Goal: Transaction & Acquisition: Purchase product/service

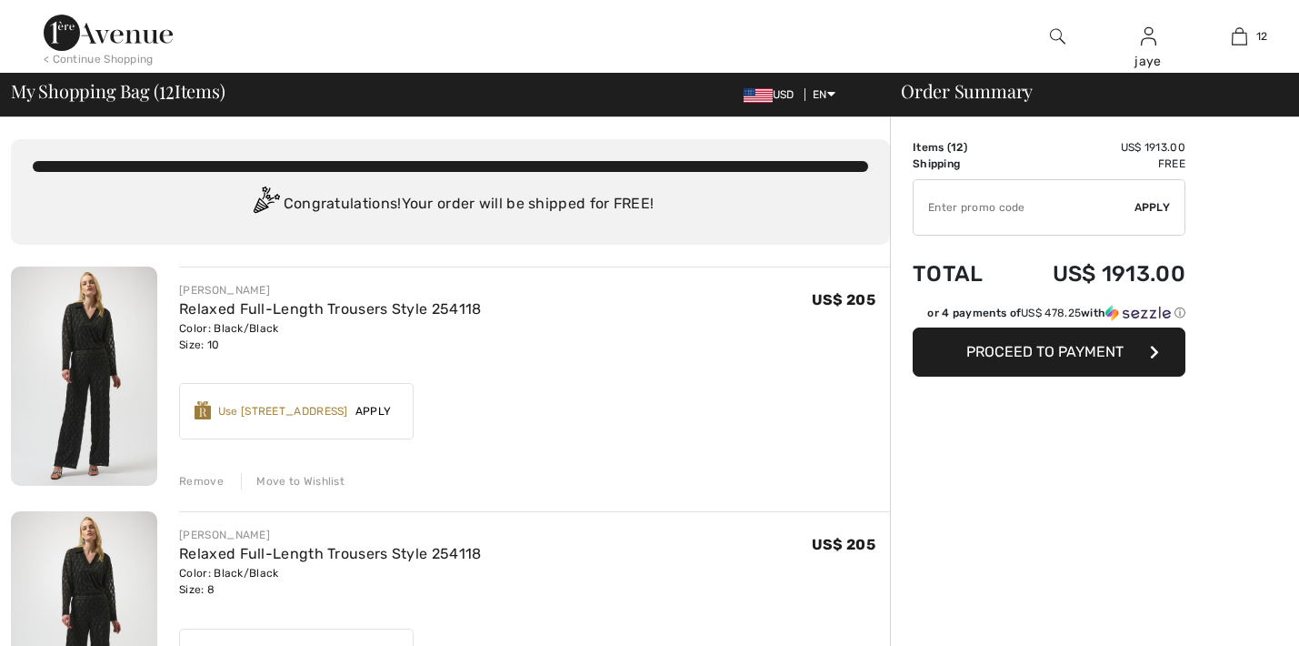
click at [328, 480] on div "Move to Wishlist" at bounding box center [293, 481] width 104 height 16
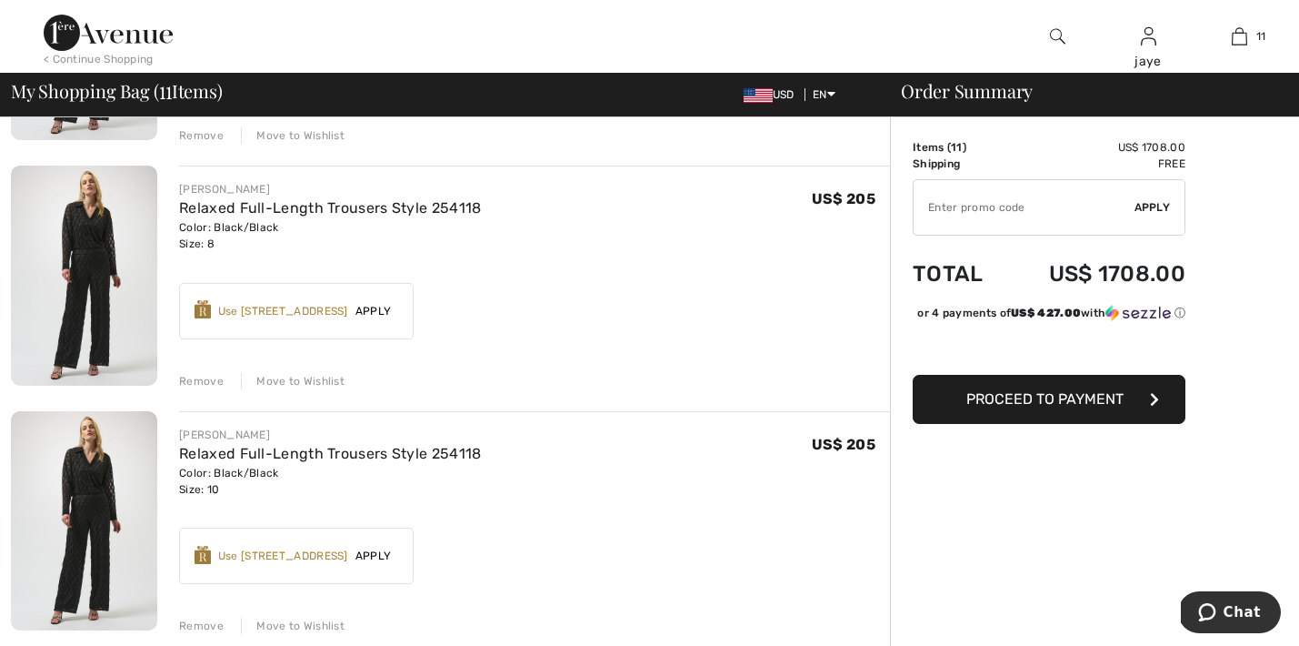
scroll to position [352, 0]
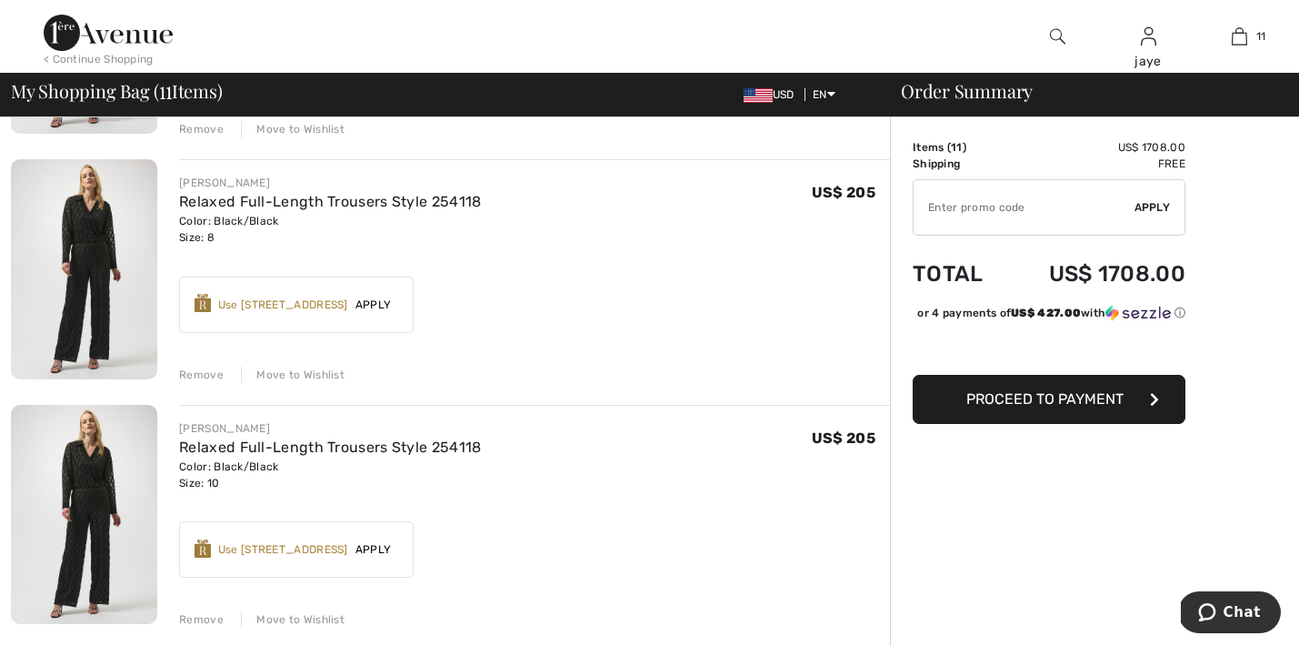
click at [320, 373] on div "Move to Wishlist" at bounding box center [293, 374] width 104 height 16
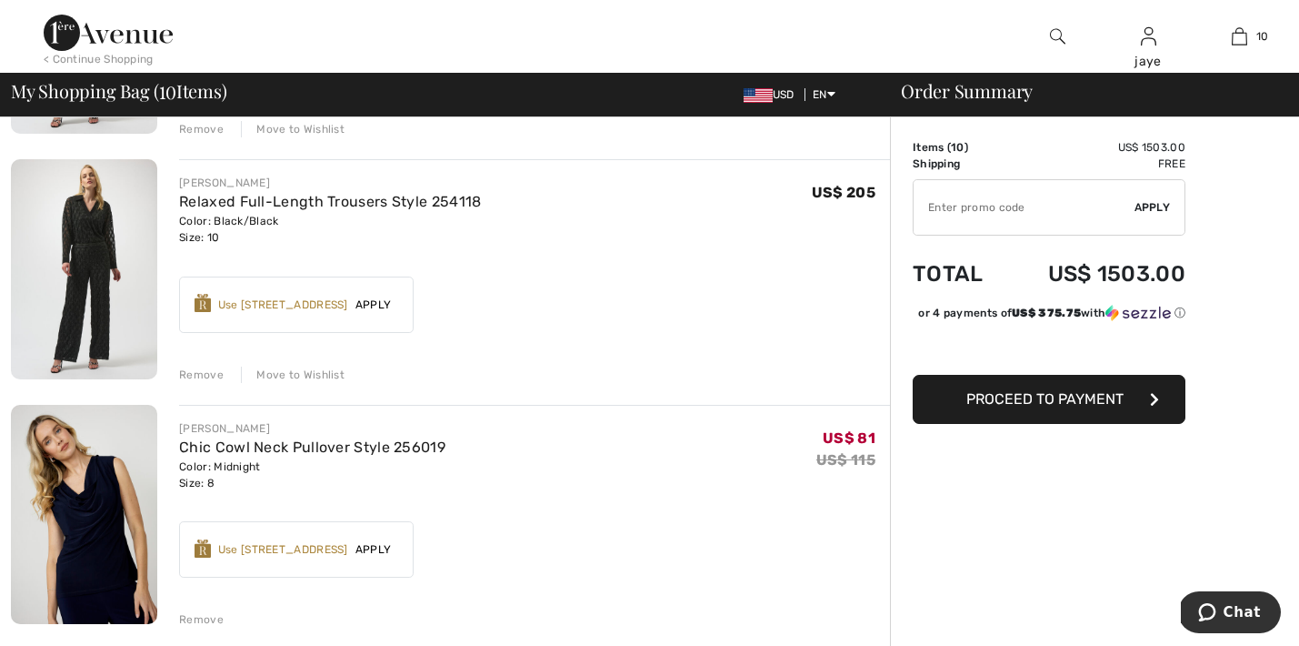
click at [323, 372] on div "Move to Wishlist" at bounding box center [293, 374] width 104 height 16
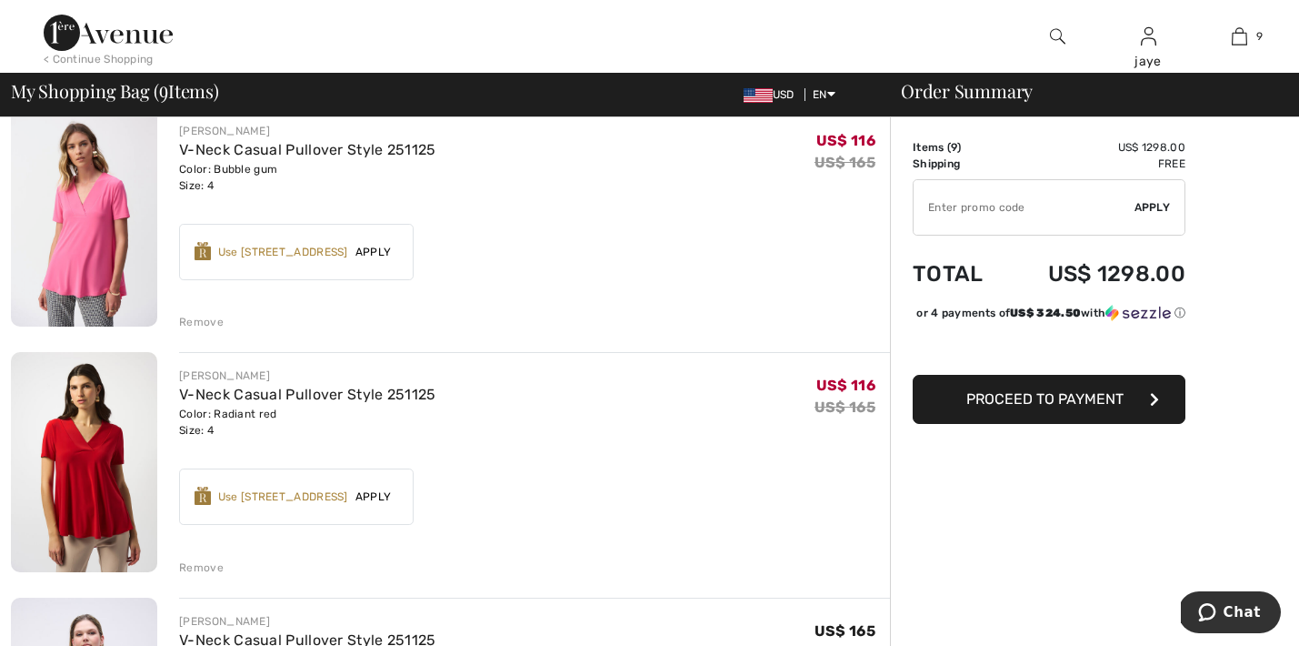
scroll to position [935, 0]
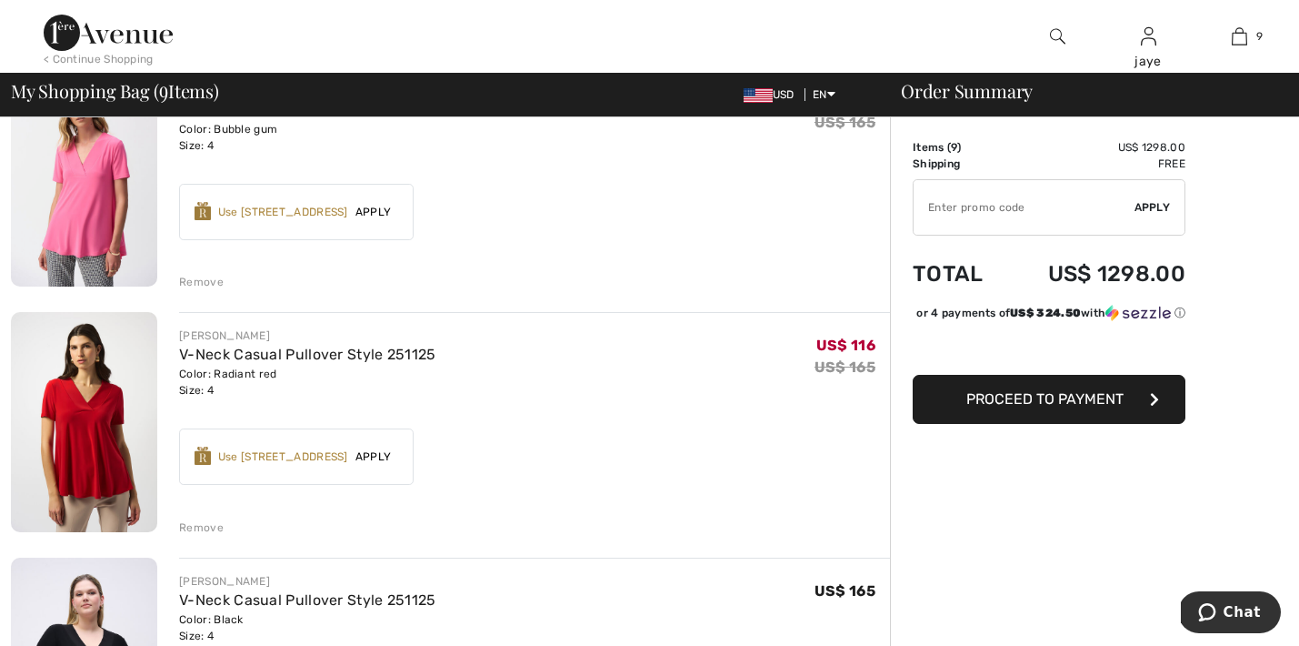
click at [327, 458] on div "Use 700 Avenue Rewards" at bounding box center [283, 456] width 130 height 16
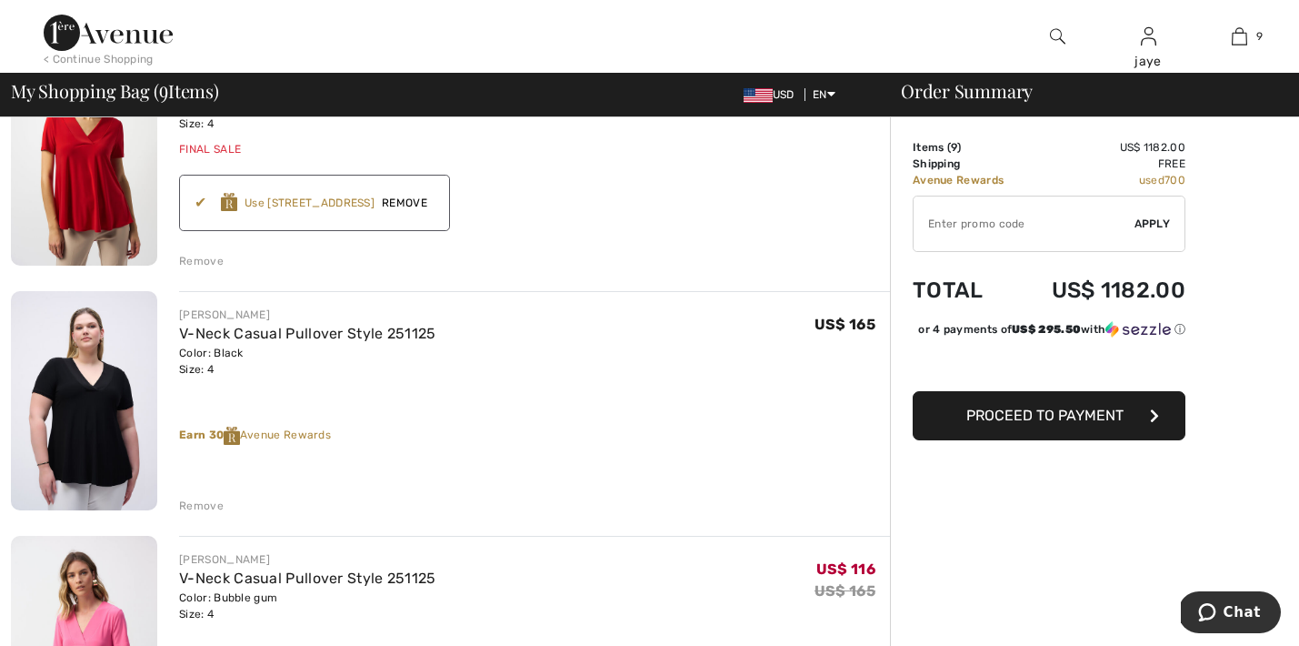
scroll to position [1207, 0]
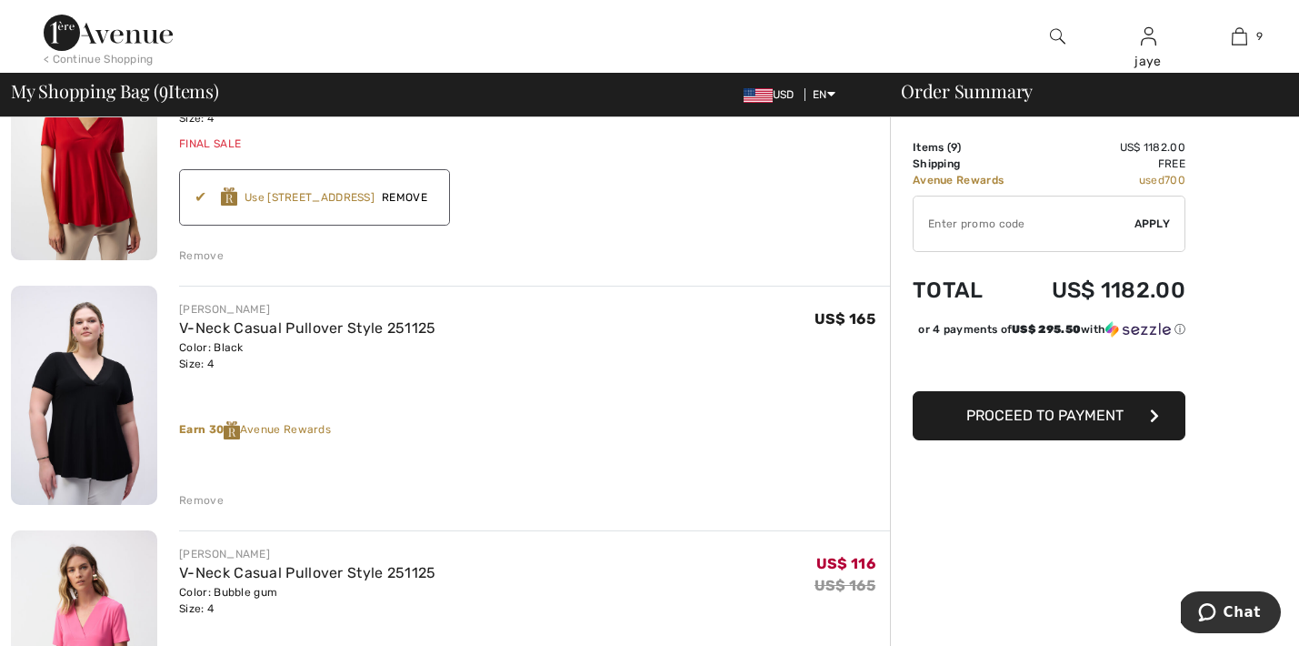
click at [426, 195] on span "Remove" at bounding box center [405, 197] width 60 height 16
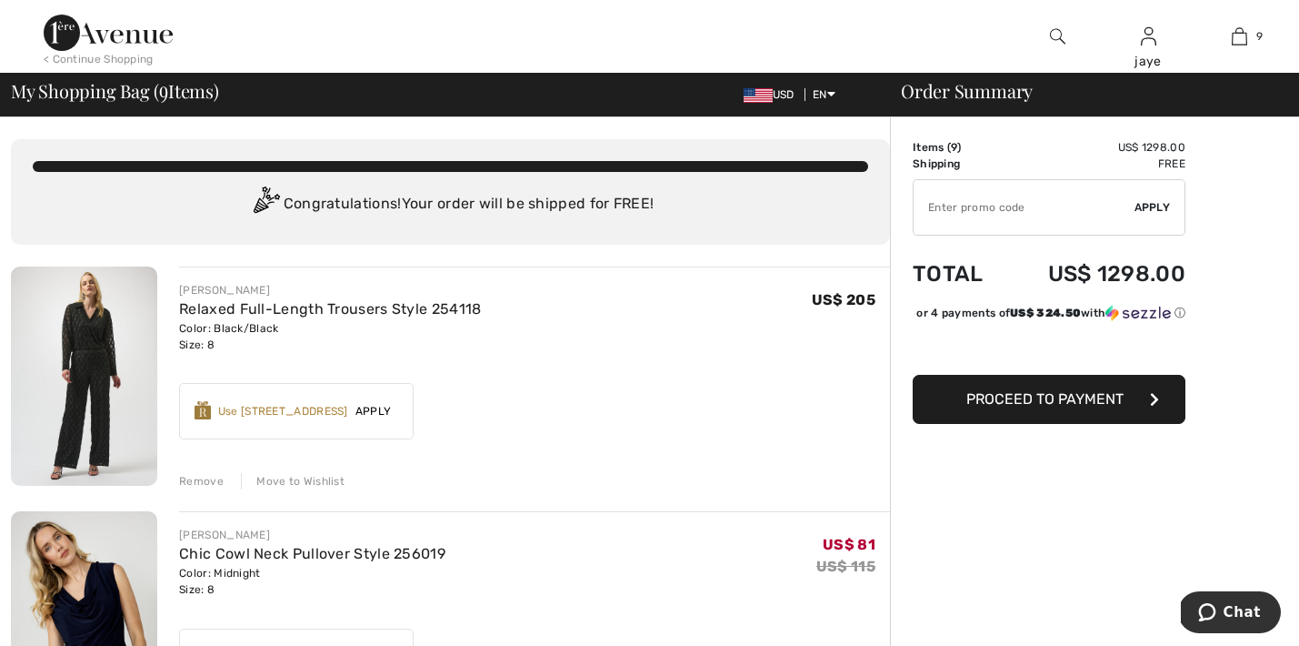
scroll to position [0, 0]
click at [320, 479] on div "Move to Wishlist" at bounding box center [293, 481] width 104 height 16
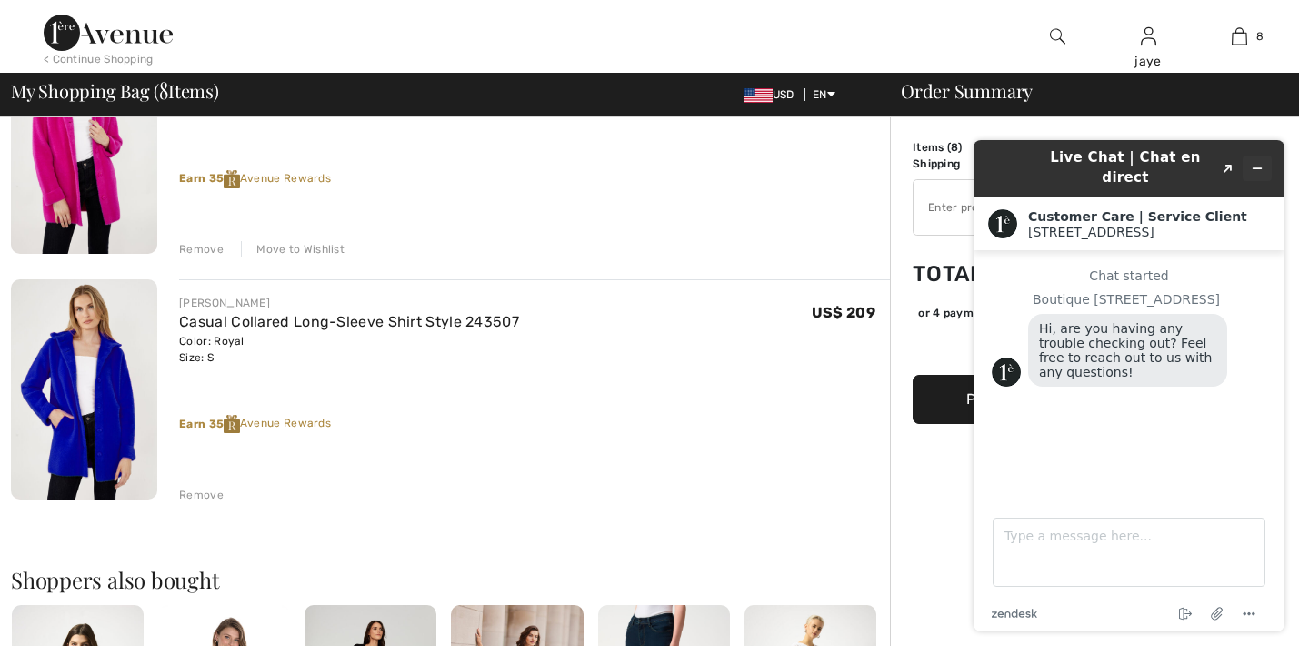
click at [1255, 162] on icon "Minimize widget" at bounding box center [1257, 168] width 13 height 13
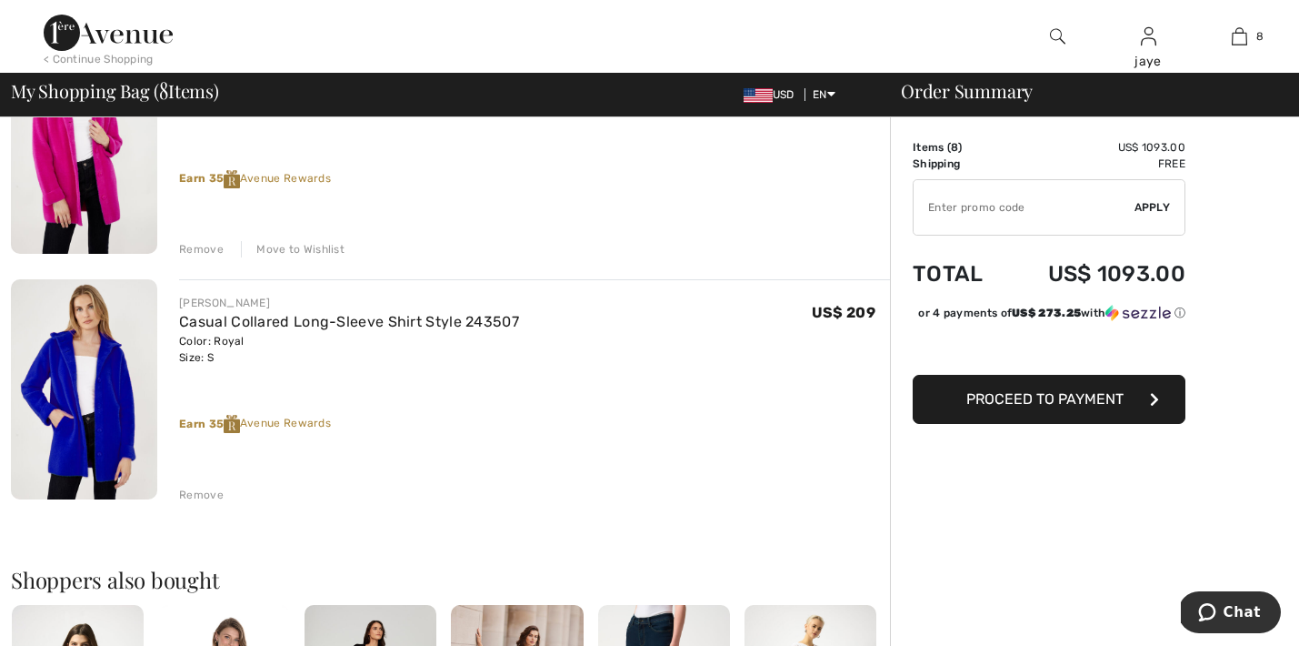
click at [999, 407] on span "Proceed to Payment" at bounding box center [1044, 398] width 157 height 17
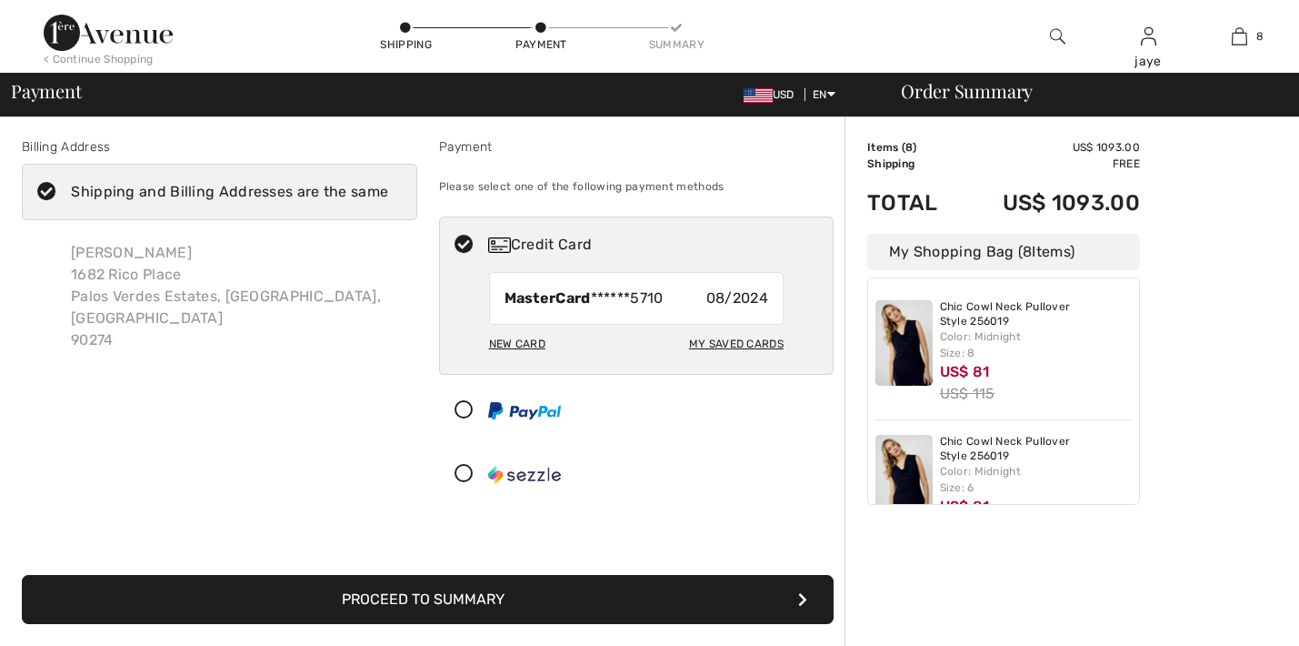
click at [633, 609] on button "Proceed to Summary" at bounding box center [428, 599] width 812 height 49
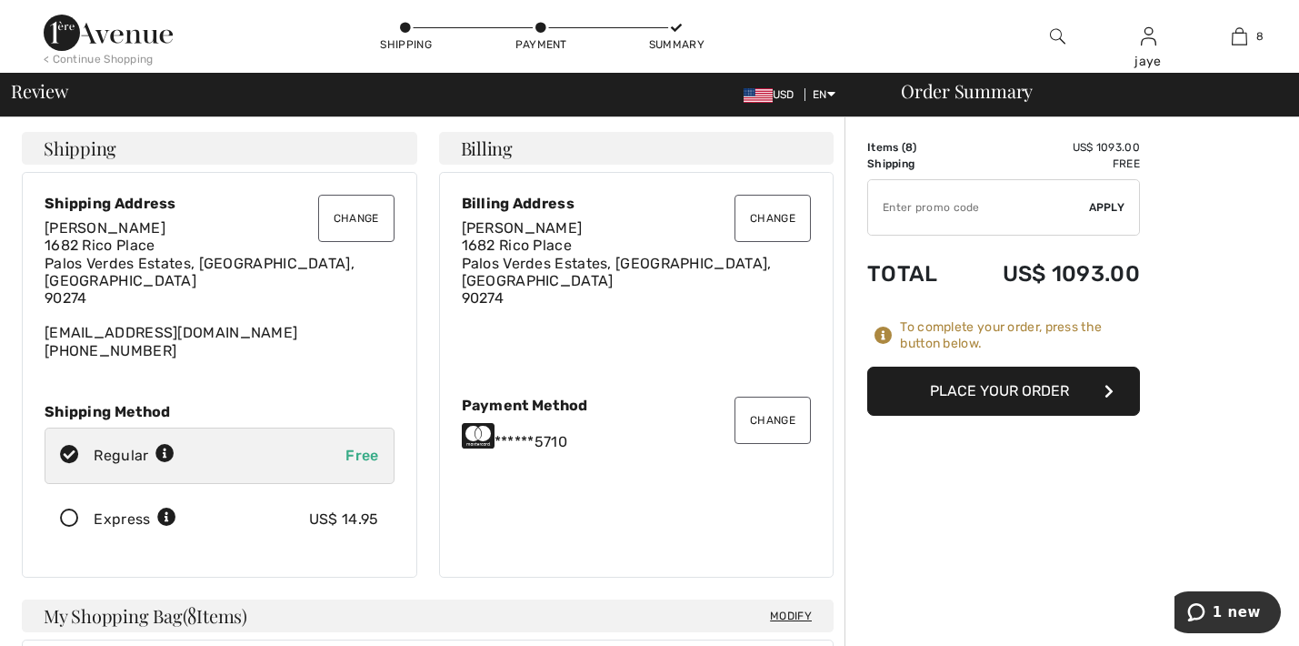
click at [1033, 390] on button "Place Your Order" at bounding box center [1003, 390] width 273 height 49
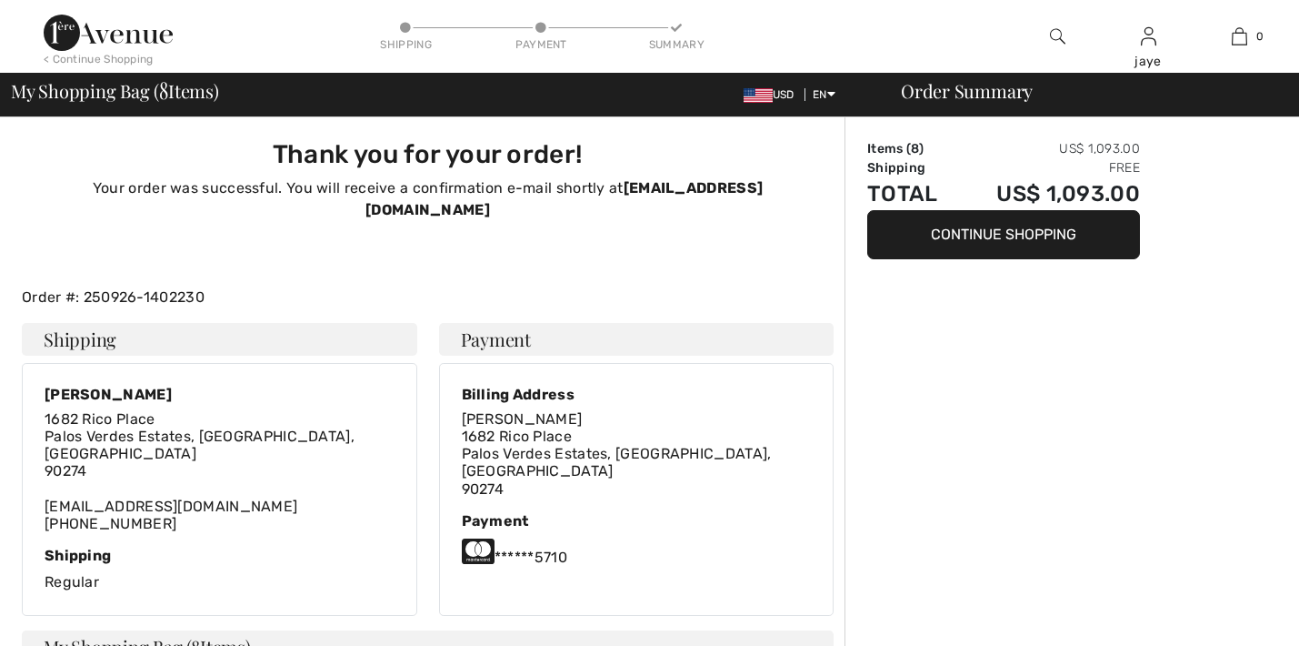
checkbox input "true"
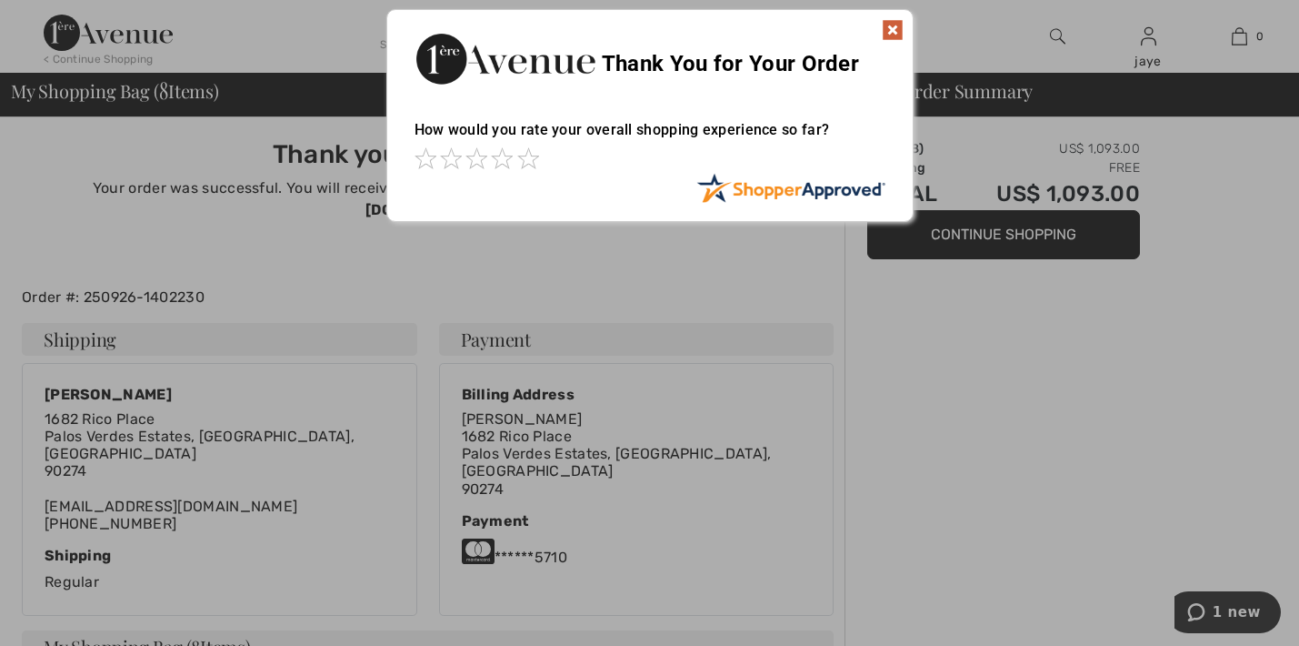
click at [895, 28] on img at bounding box center [893, 30] width 22 height 22
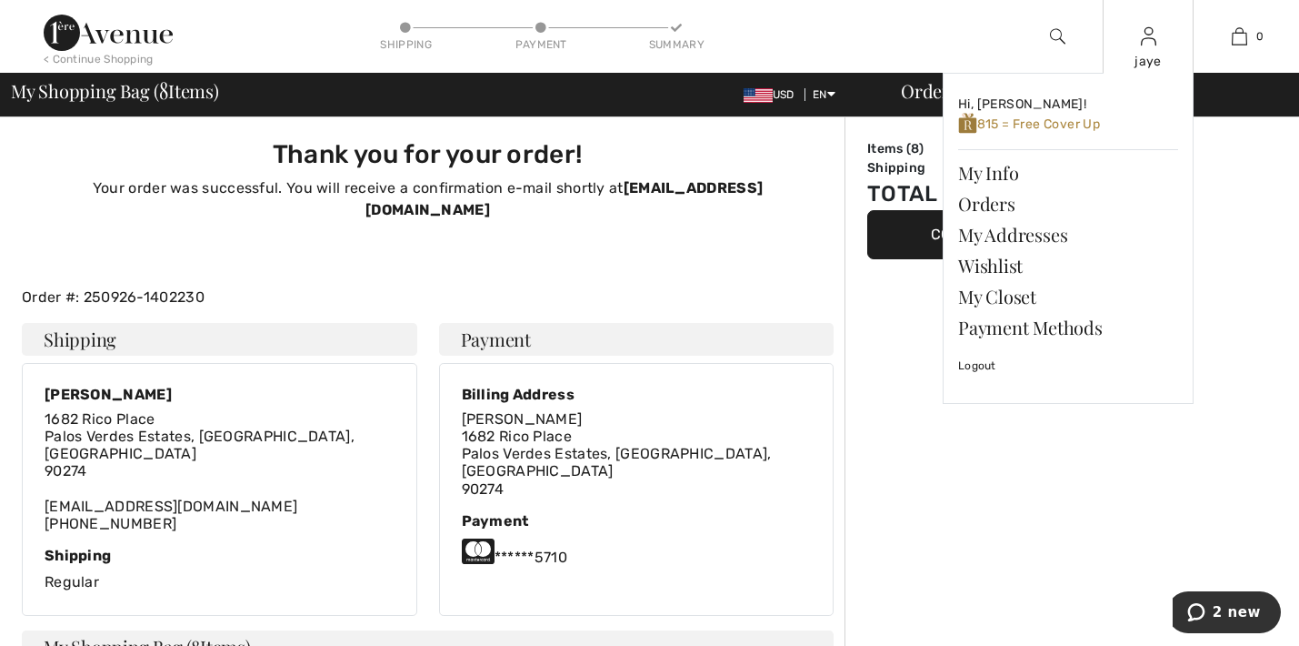
drag, startPoint x: 576, startPoint y: 4, endPoint x: 1116, endPoint y: 8, distance: 540.1
click at [1116, 8] on div "jaye Hi, jaye! 815 = Free Cover Up My Info Orders My Addresses Wishlist My Clos…" at bounding box center [1148, 36] width 91 height 73
